Goal: Task Accomplishment & Management: Complete application form

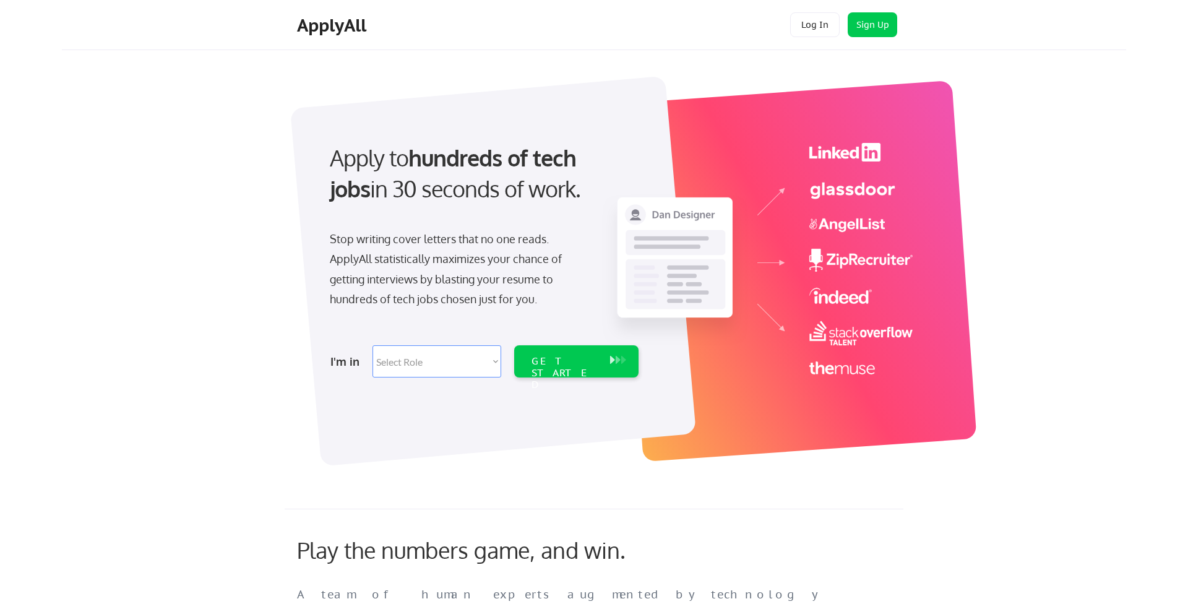
click at [444, 367] on select "Select Role Software Engineering Product Management Customer Success Sales UI/U…" at bounding box center [436, 361] width 129 height 32
select select ""tech_finance_biz_ops_cos""
click at [372, 345] on select "Select Role Software Engineering Product Management Customer Success Sales UI/U…" at bounding box center [436, 361] width 129 height 32
select select ""tech_finance_biz_ops_cos""
click at [855, 20] on button "Sign Up" at bounding box center [871, 24] width 49 height 25
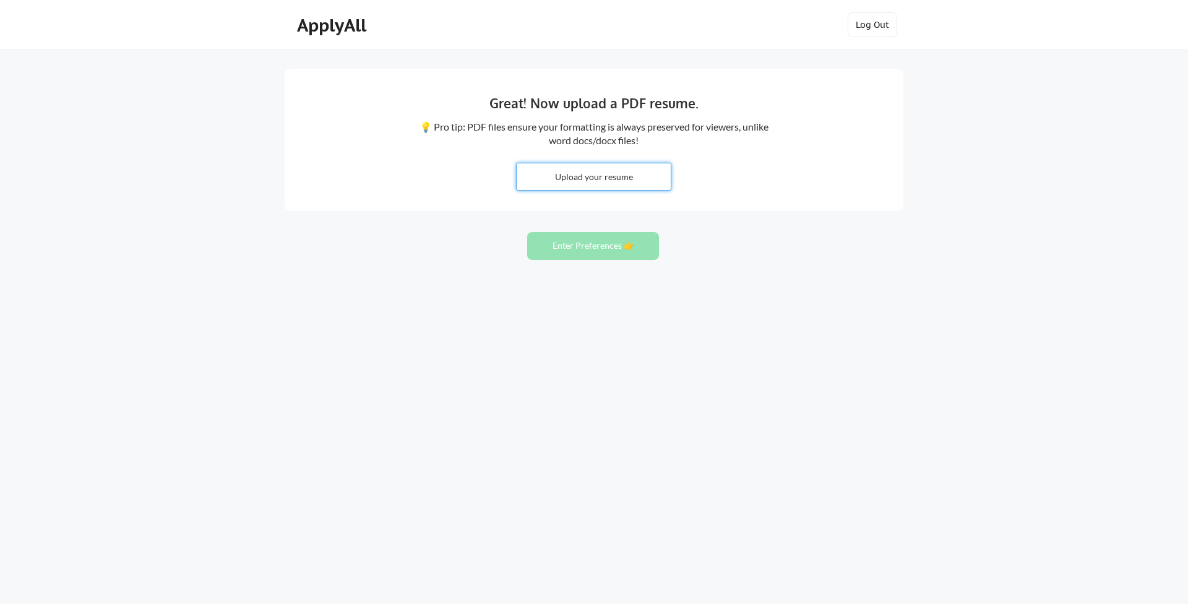
click at [559, 175] on input "file" at bounding box center [594, 176] width 154 height 27
type input "C:\fakepath\Craig Croce Current Resume 2025.docx"
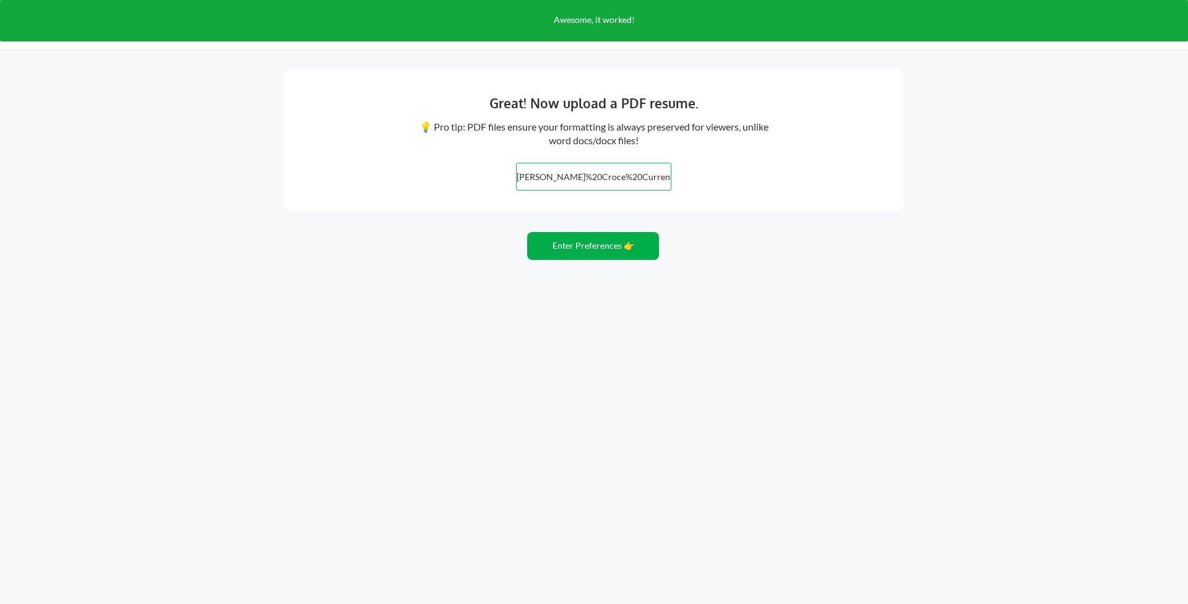
click at [624, 246] on button "Enter Preferences 👉" at bounding box center [593, 246] width 132 height 28
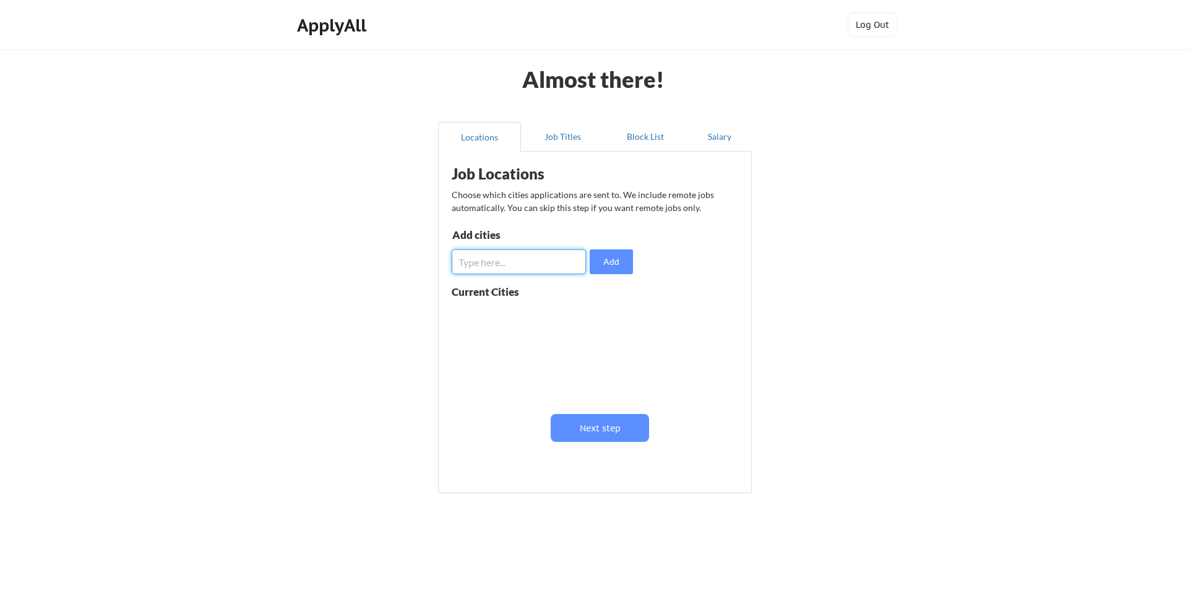
click at [505, 265] on input "input" at bounding box center [519, 261] width 134 height 25
type input "G"
type input "[GEOGRAPHIC_DATA], [GEOGRAPHIC_DATA]"
click at [603, 264] on button "Add" at bounding box center [610, 261] width 43 height 25
click at [504, 269] on input "input" at bounding box center [519, 261] width 134 height 25
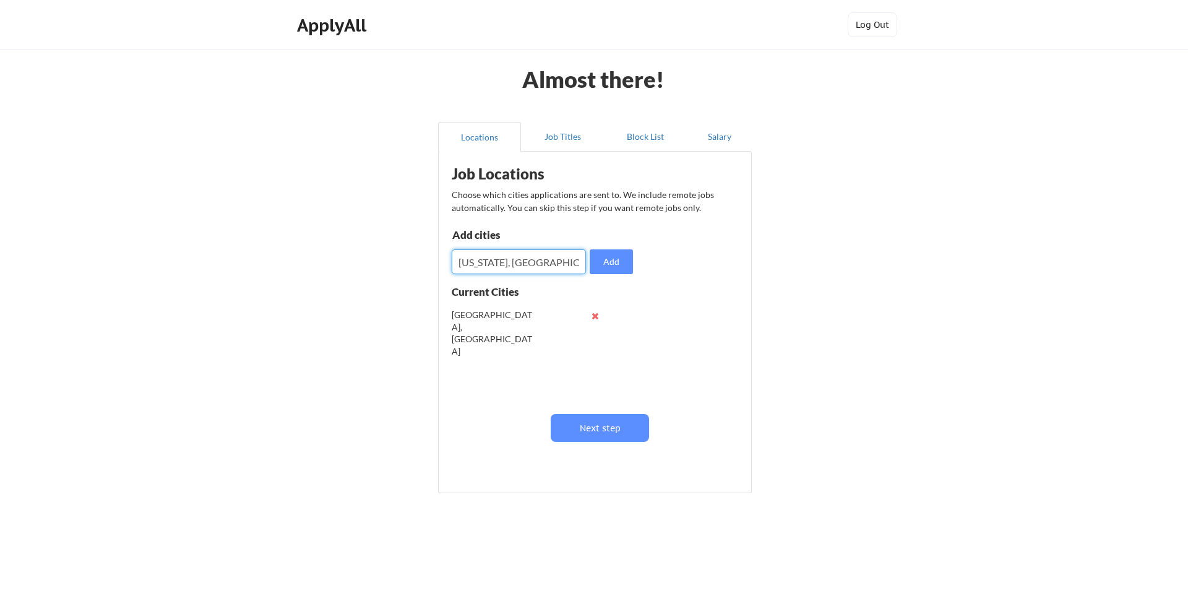
type input "[US_STATE], [GEOGRAPHIC_DATA]"
click at [610, 271] on button "Add" at bounding box center [610, 261] width 43 height 25
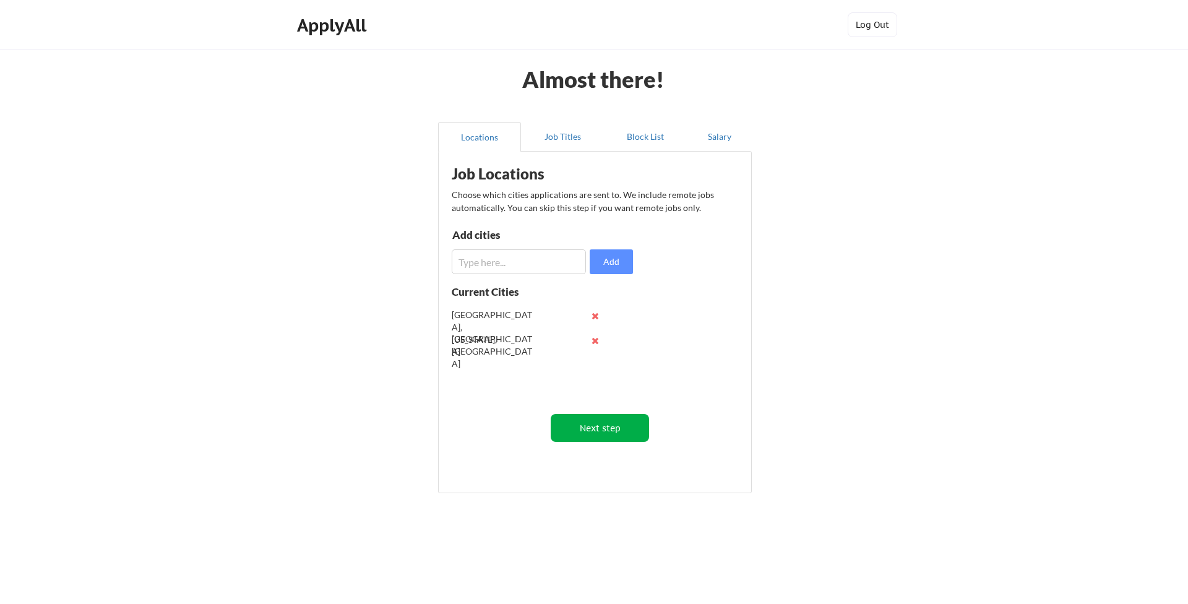
click at [610, 418] on button "Next step" at bounding box center [600, 428] width 98 height 28
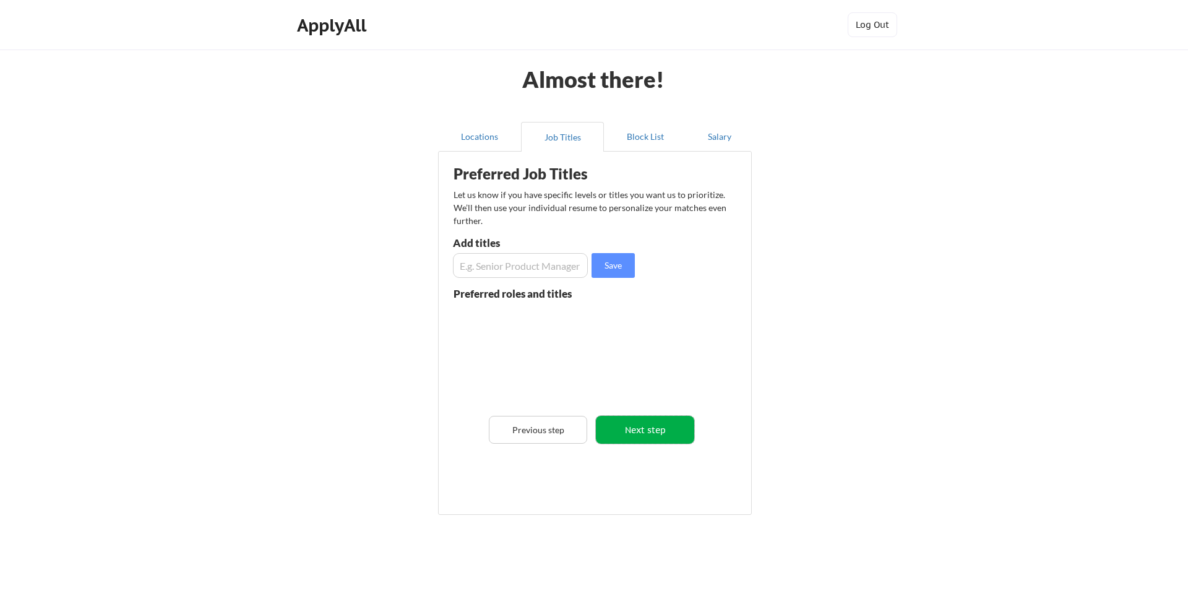
click at [617, 431] on button "Next step" at bounding box center [645, 430] width 98 height 28
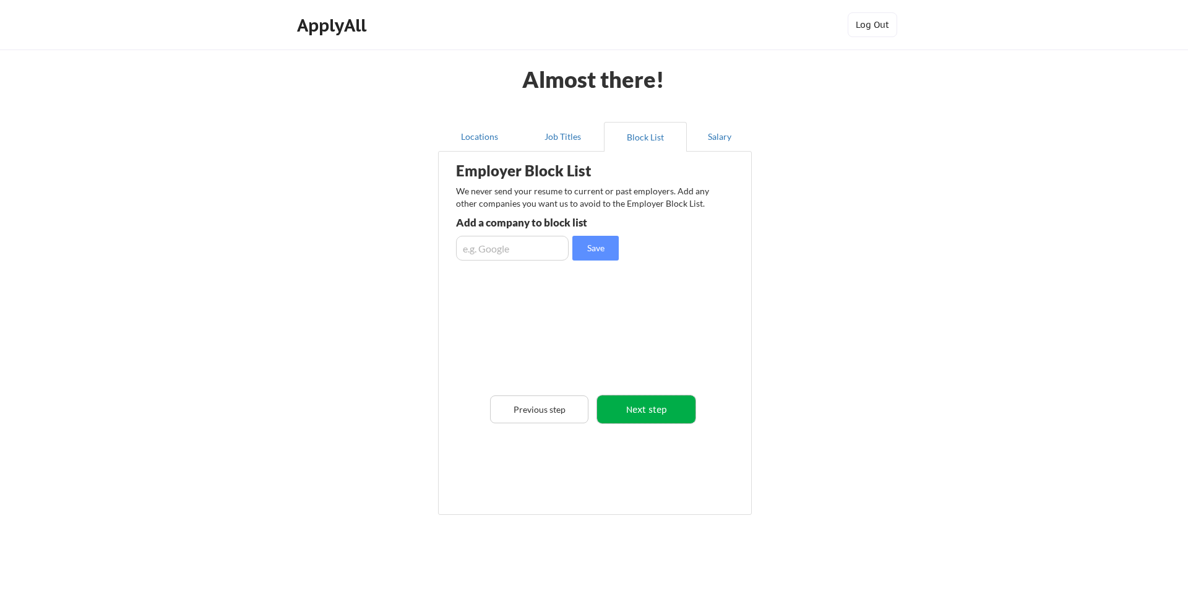
click at [635, 411] on button "Next step" at bounding box center [646, 409] width 98 height 28
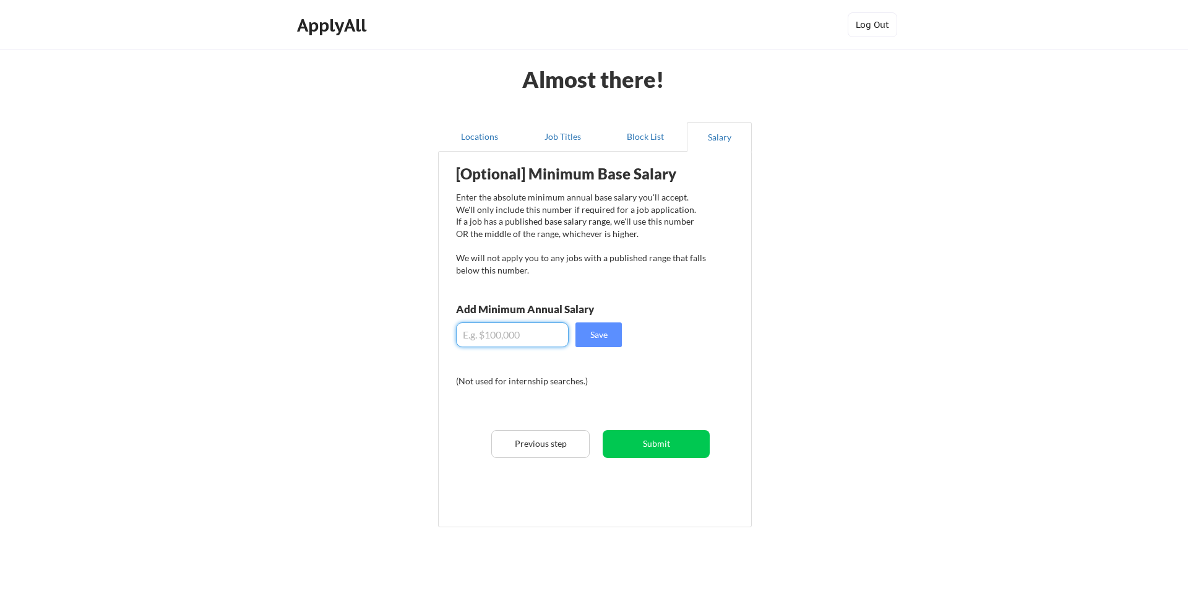
click at [508, 339] on input "input" at bounding box center [512, 334] width 113 height 25
drag, startPoint x: 530, startPoint y: 339, endPoint x: 392, endPoint y: 334, distance: 138.0
click at [392, 334] on div "Almost there! Locations Job Titles Block List Salary Employer Block List We nev…" at bounding box center [594, 320] width 1188 height 640
type input "$140,000"
click at [593, 336] on button "Save" at bounding box center [598, 334] width 46 height 25
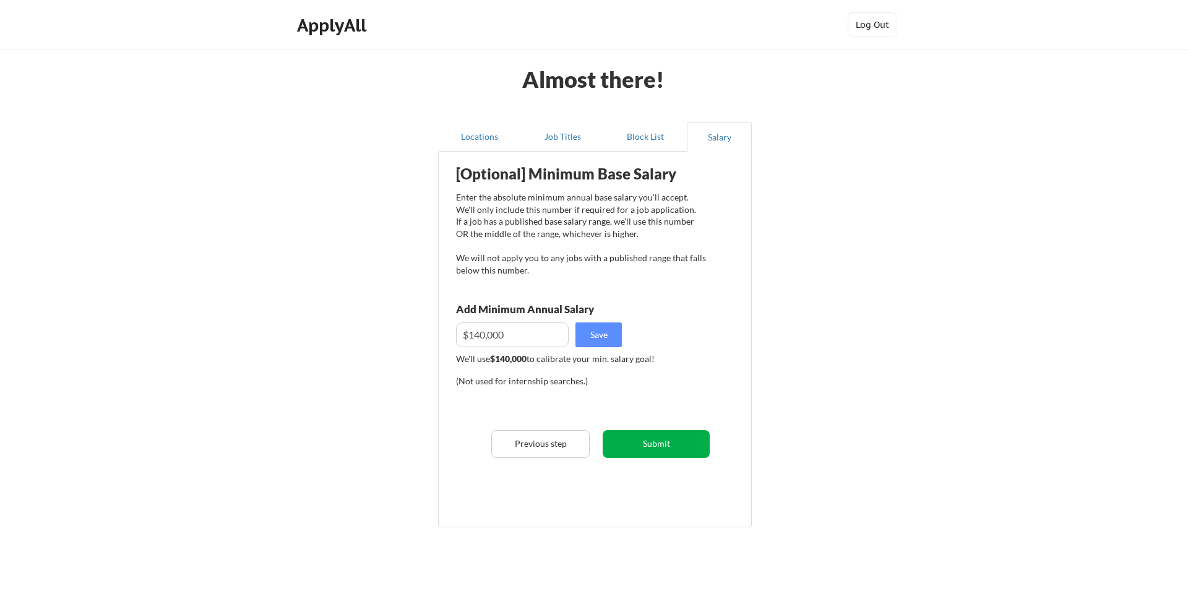
click at [643, 439] on button "Submit" at bounding box center [655, 444] width 107 height 28
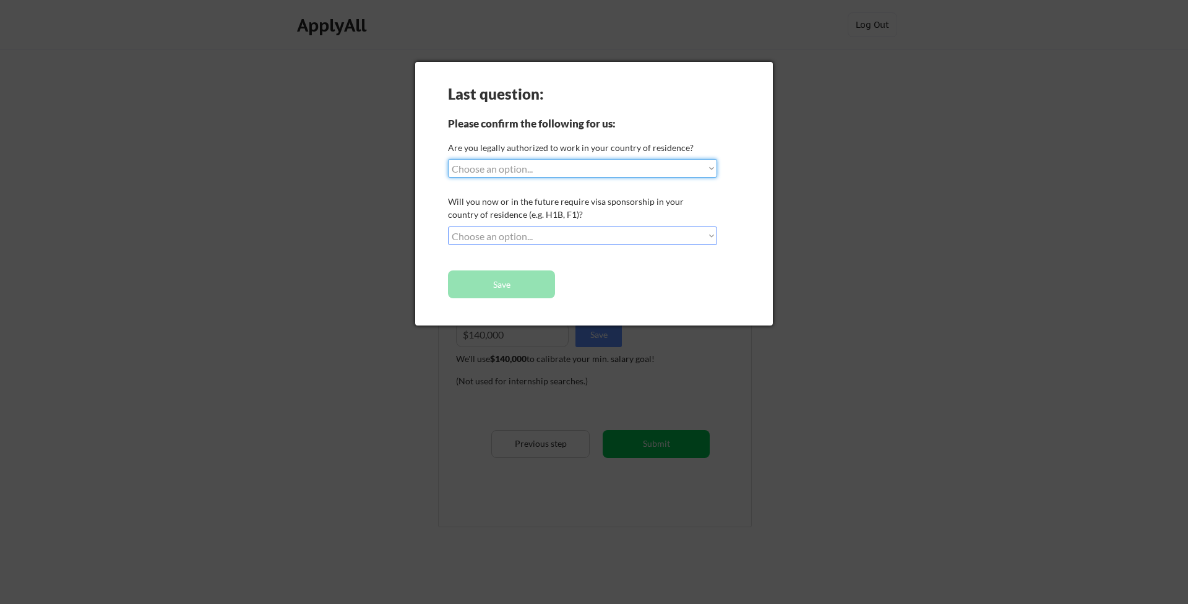
click at [579, 168] on select "Choose an option... Yes, I am a [DEMOGRAPHIC_DATA] Citizen Yes, I am a [DEMOGRA…" at bounding box center [582, 168] width 269 height 19
select select ""yes__i_am_a_[DEMOGRAPHIC_DATA]""
click at [448, 159] on select "Choose an option... Yes, I am a [DEMOGRAPHIC_DATA] Citizen Yes, I am a [DEMOGRA…" at bounding box center [582, 168] width 269 height 19
click at [557, 239] on select "Choose an option... No, I will not need sponsorship Yes, I will need sponsorship" at bounding box center [582, 235] width 269 height 19
select select ""no__i_will_not_need_sponsorship""
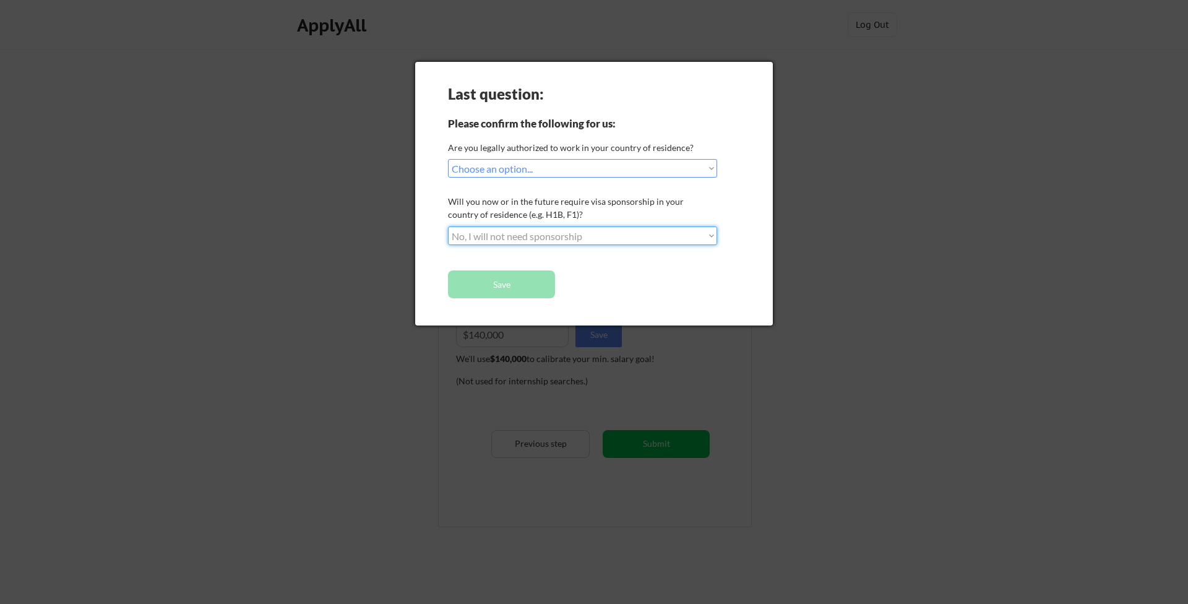
click at [448, 226] on select "Choose an option... No, I will not need sponsorship Yes, I will need sponsorship" at bounding box center [582, 235] width 269 height 19
click at [533, 285] on button "Save" at bounding box center [501, 284] width 107 height 28
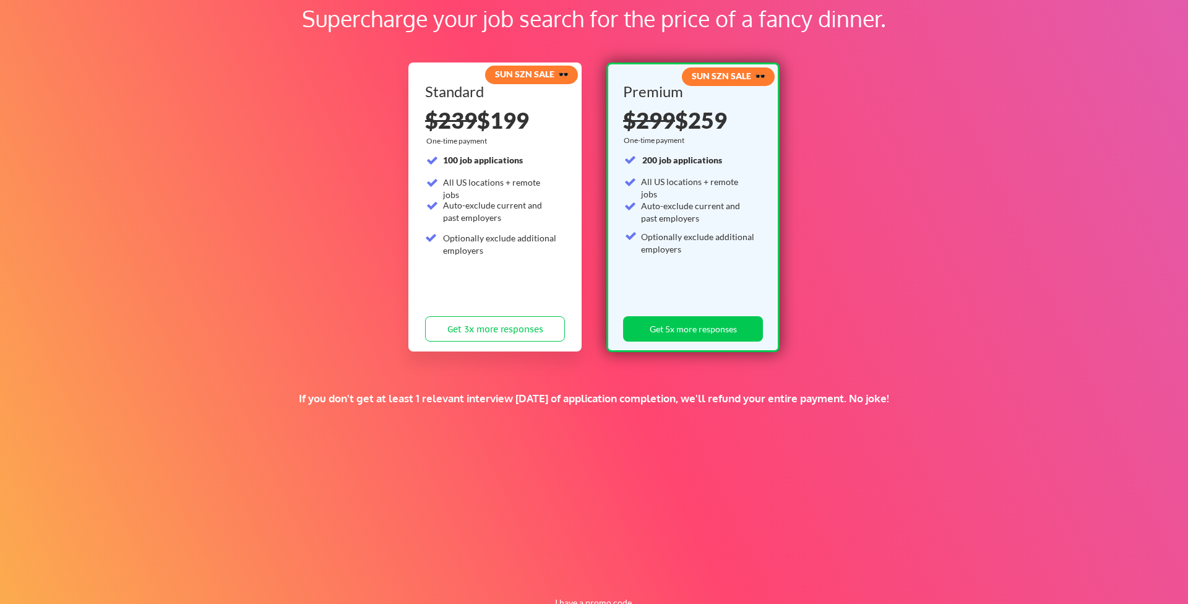
scroll to position [122, 0]
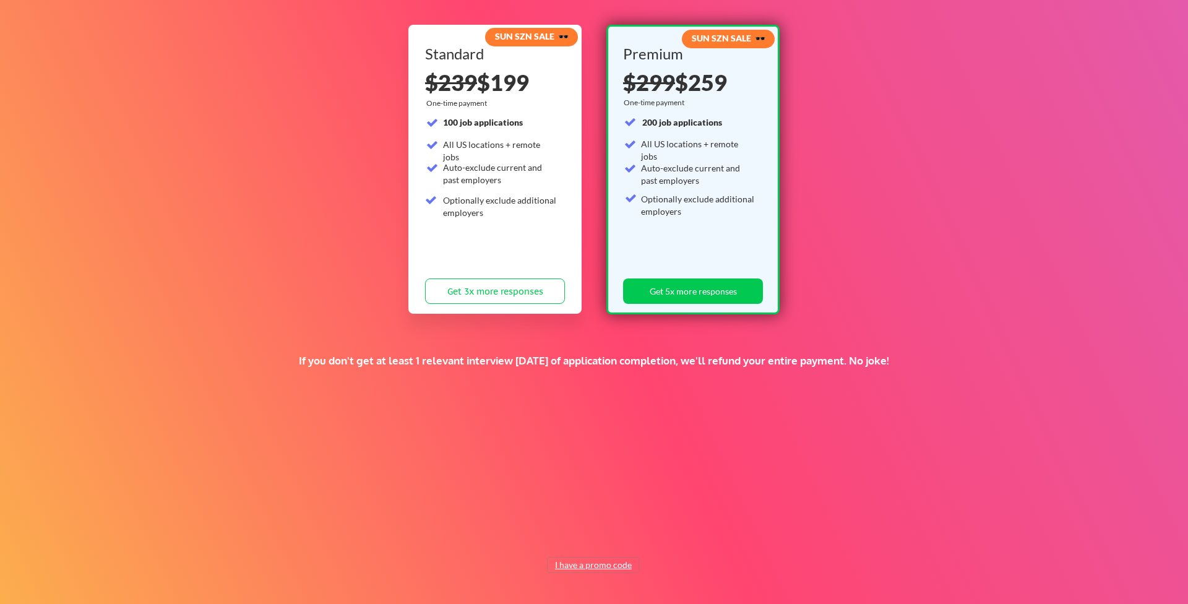
click at [580, 559] on button "I have a promo code" at bounding box center [592, 564] width 91 height 15
click at [560, 531] on input "input" at bounding box center [562, 535] width 114 height 25
type input "applyall6mosfree"
click at [640, 533] on button "Submit" at bounding box center [658, 535] width 65 height 25
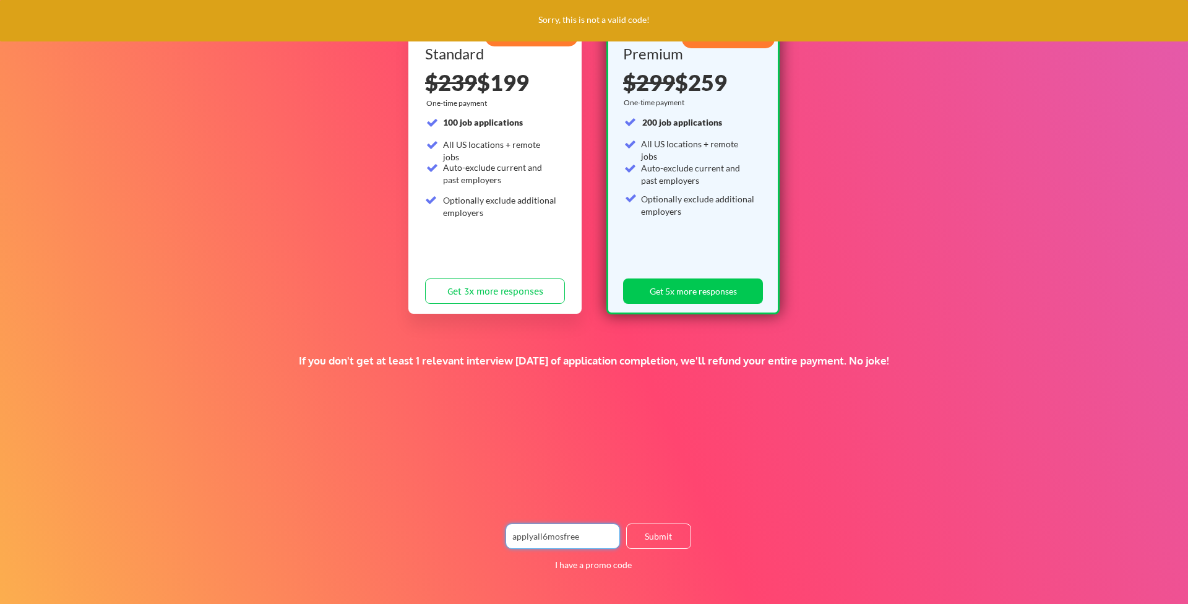
drag, startPoint x: 585, startPoint y: 538, endPoint x: 434, endPoint y: 540, distance: 150.9
click at [434, 539] on div "Supercharge your job search for the price of a fancy dinner. SUN SZN SALE 🕶️ St…" at bounding box center [594, 266] width 1188 height 676
